Goal: Information Seeking & Learning: Learn about a topic

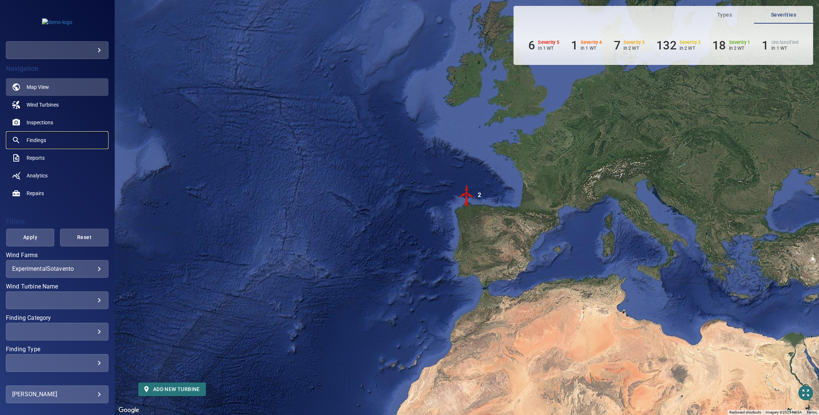
click at [49, 140] on link "Findings" at bounding box center [57, 140] width 103 height 18
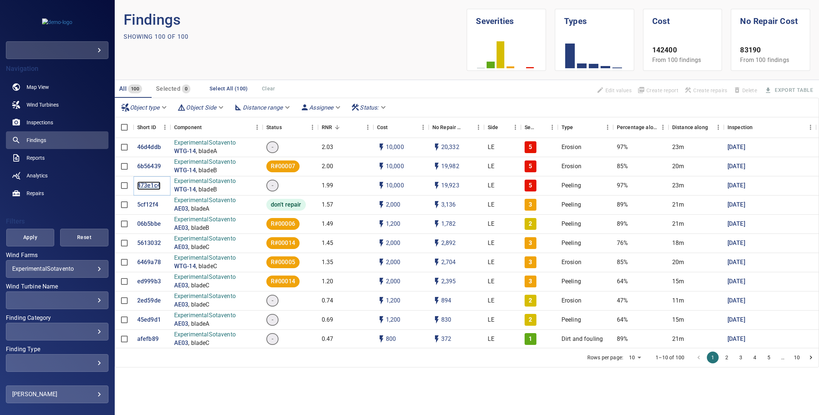
click at [147, 186] on p "473e1c4" at bounding box center [148, 185] width 23 height 8
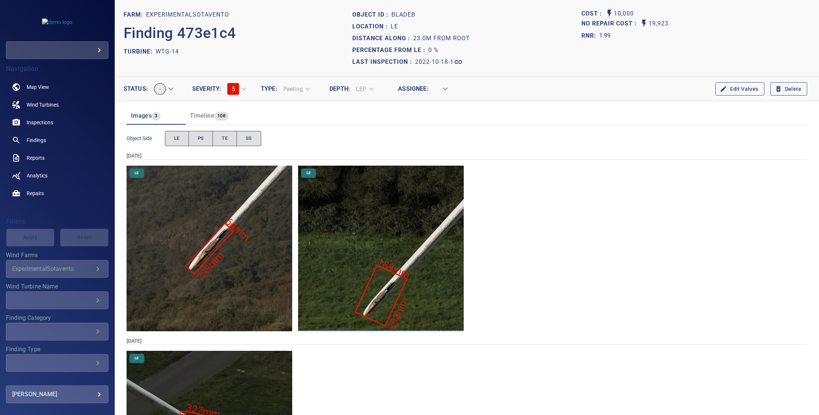
click at [216, 120] on div "Timeline 108" at bounding box center [209, 116] width 38 height 10
